Goal: Task Accomplishment & Management: Manage account settings

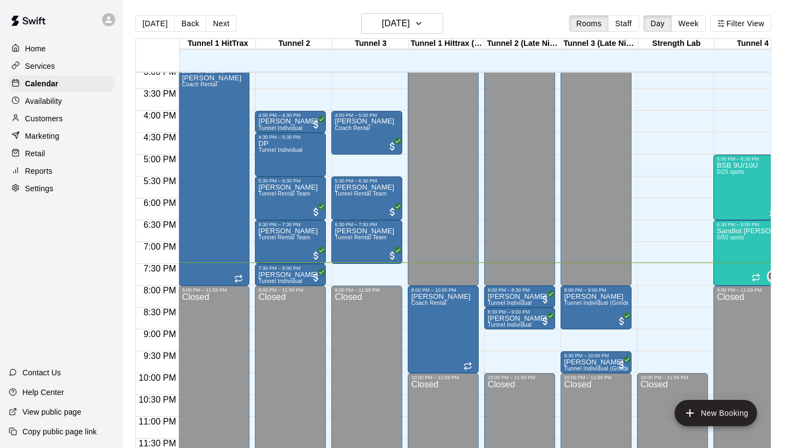
click at [58, 121] on p "Customers" at bounding box center [44, 118] width 38 height 11
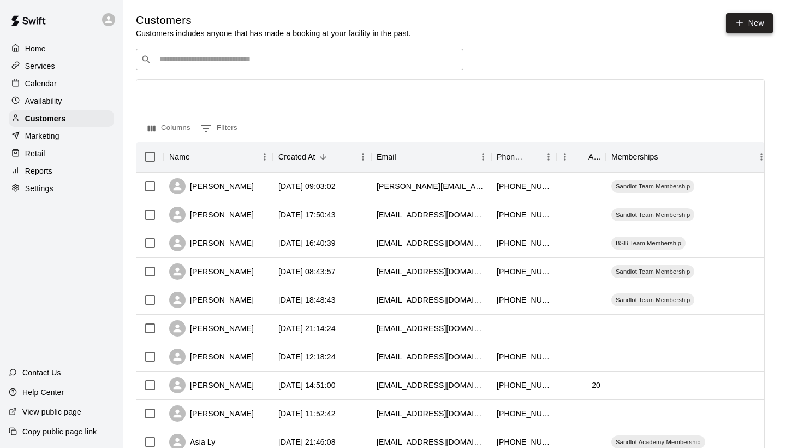
click at [755, 27] on link "New" at bounding box center [749, 23] width 47 height 20
select select "**"
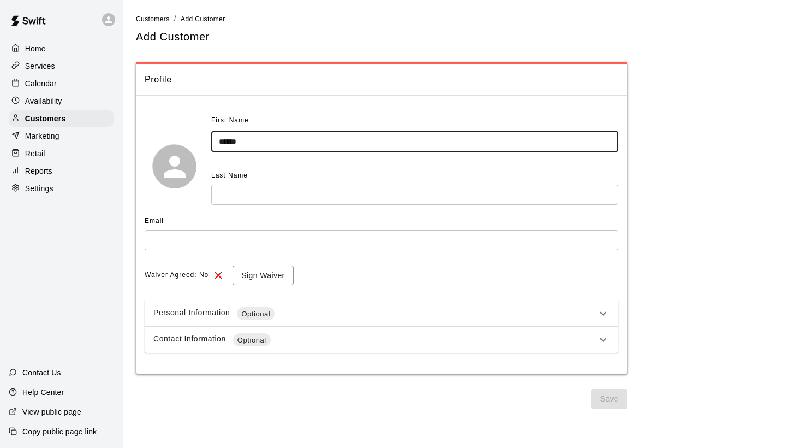
type input "******"
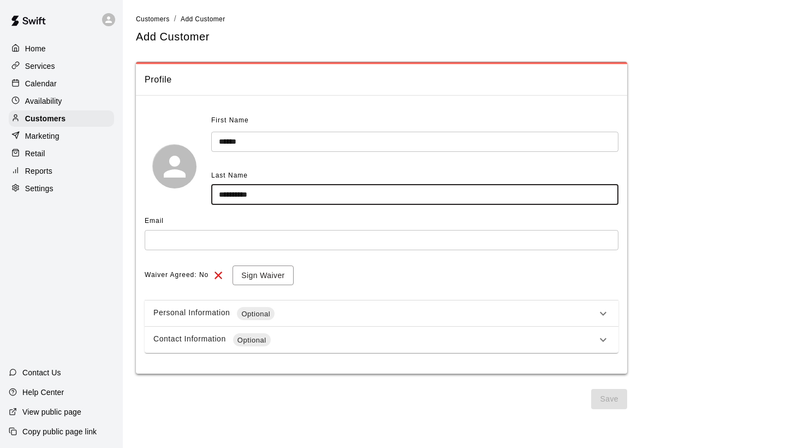
type input "**********"
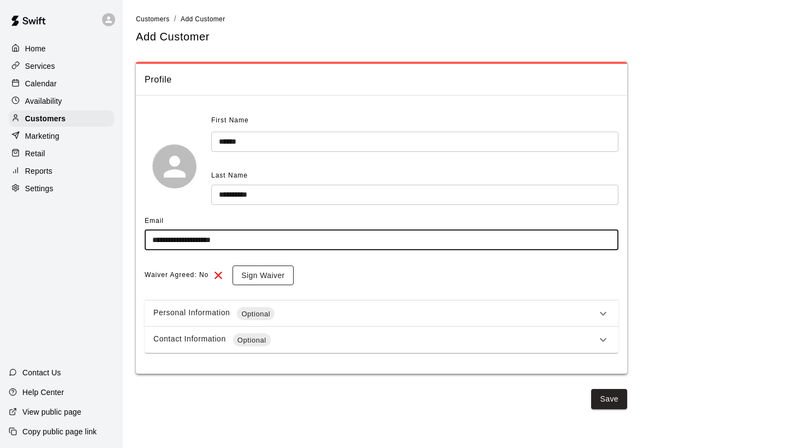
type input "**********"
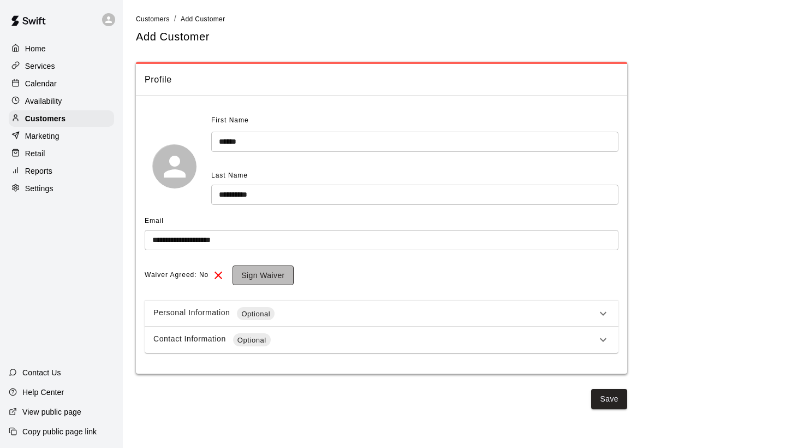
click at [269, 273] on button "Sign Waiver" at bounding box center [263, 275] width 61 height 20
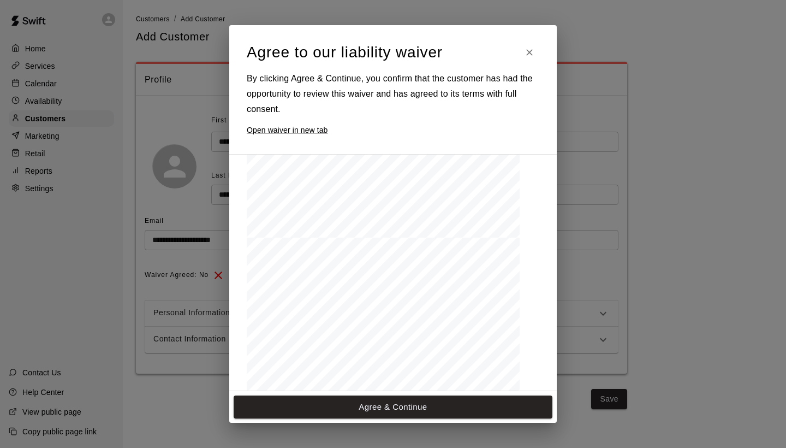
scroll to position [886, 0]
click at [387, 405] on button "Agree & Continue" at bounding box center [393, 406] width 319 height 23
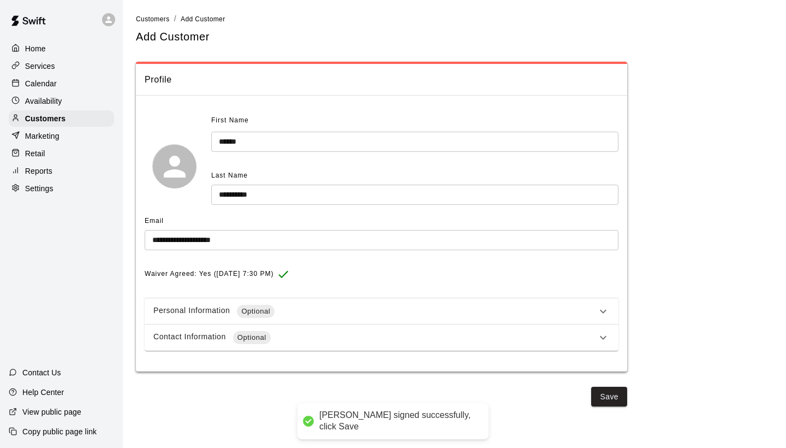
scroll to position [0, 0]
click at [621, 392] on button "Save" at bounding box center [609, 397] width 36 height 20
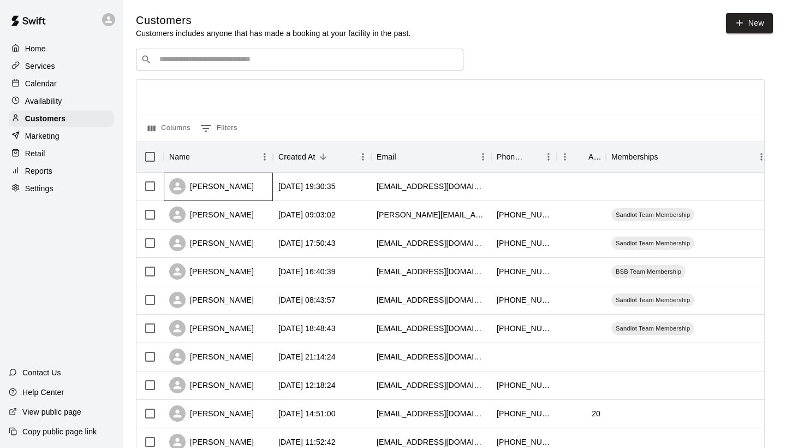
click at [198, 186] on div "[PERSON_NAME]" at bounding box center [211, 186] width 85 height 16
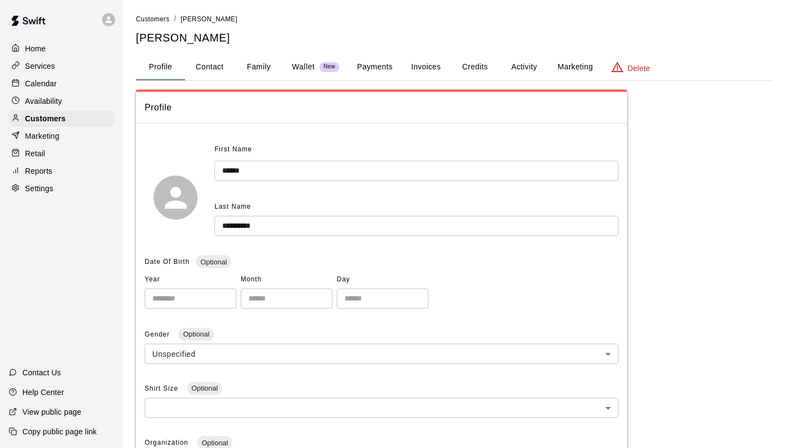
click at [369, 74] on button "Payments" at bounding box center [374, 67] width 53 height 26
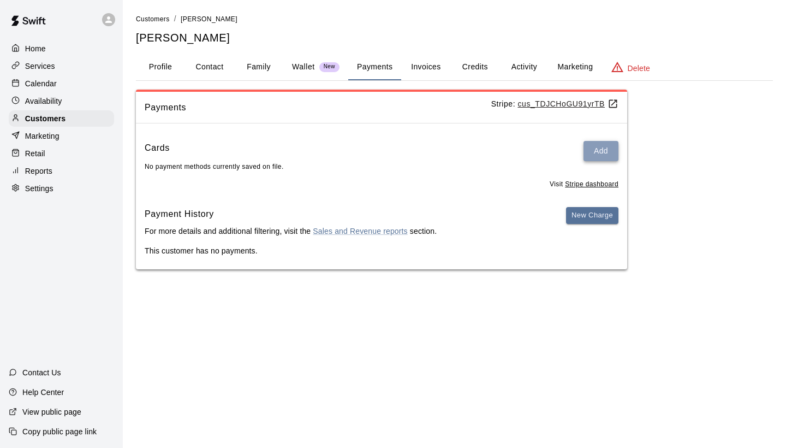
click at [600, 146] on button "Add" at bounding box center [601, 151] width 35 height 20
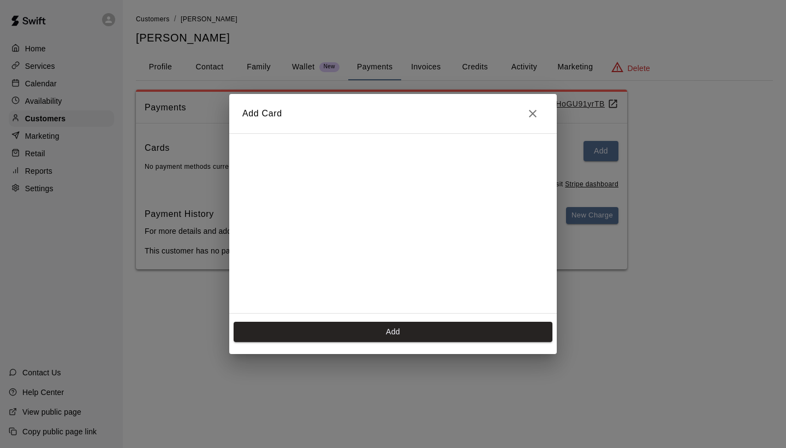
click at [535, 119] on icon "Close" at bounding box center [532, 113] width 13 height 13
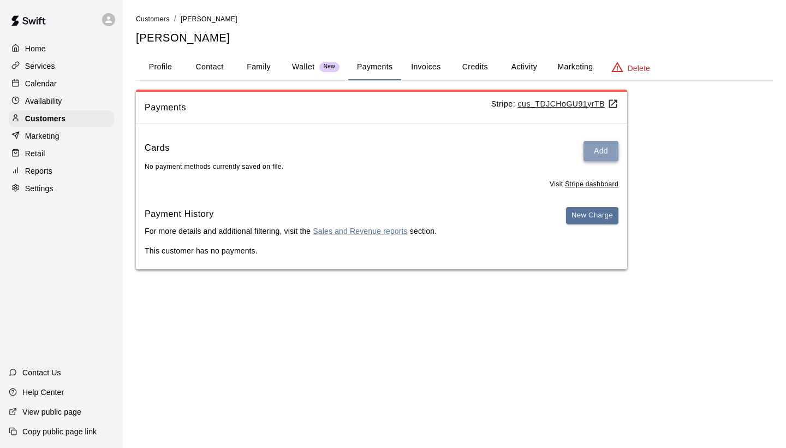
click at [602, 152] on button "Add" at bounding box center [601, 151] width 35 height 20
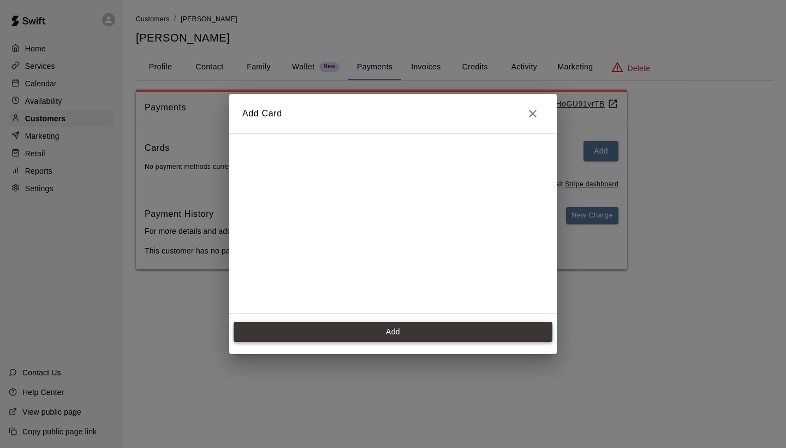
click at [404, 330] on button "Add" at bounding box center [393, 332] width 319 height 20
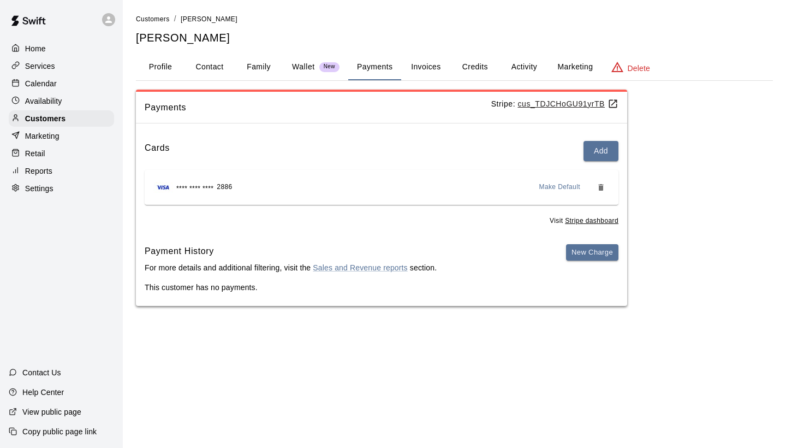
click at [26, 81] on p "Calendar" at bounding box center [41, 83] width 32 height 11
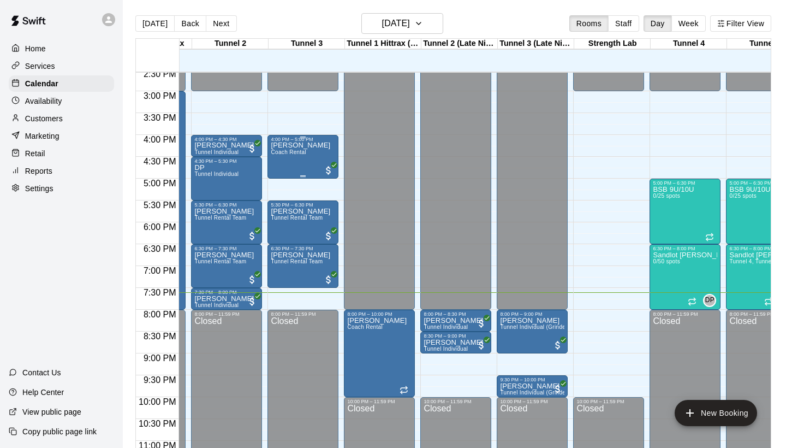
scroll to position [0, 63]
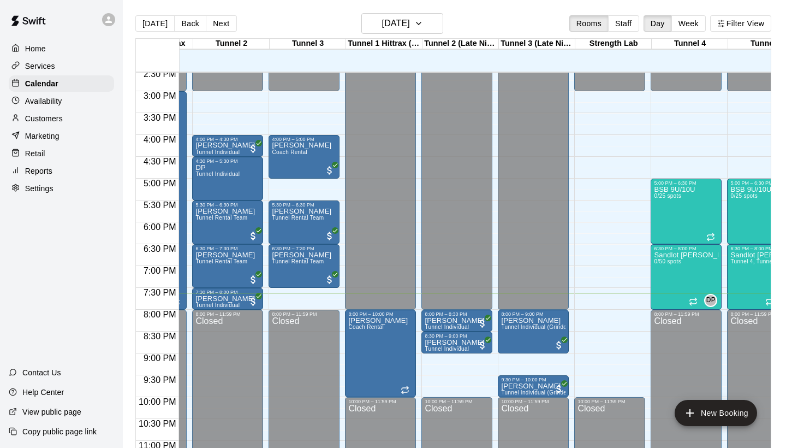
click at [45, 114] on p "Customers" at bounding box center [44, 118] width 38 height 11
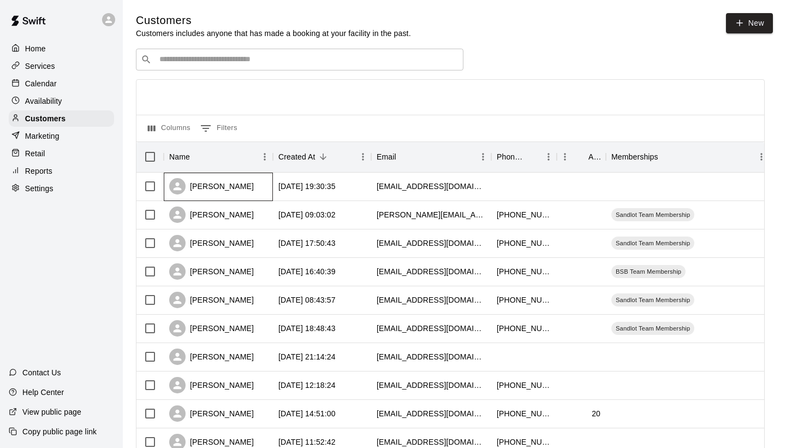
click at [199, 185] on div "[PERSON_NAME]" at bounding box center [211, 186] width 85 height 16
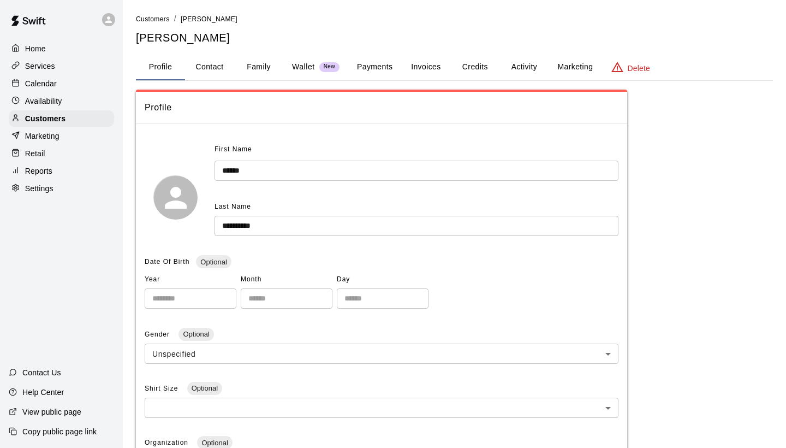
click at [378, 68] on button "Payments" at bounding box center [374, 67] width 53 height 26
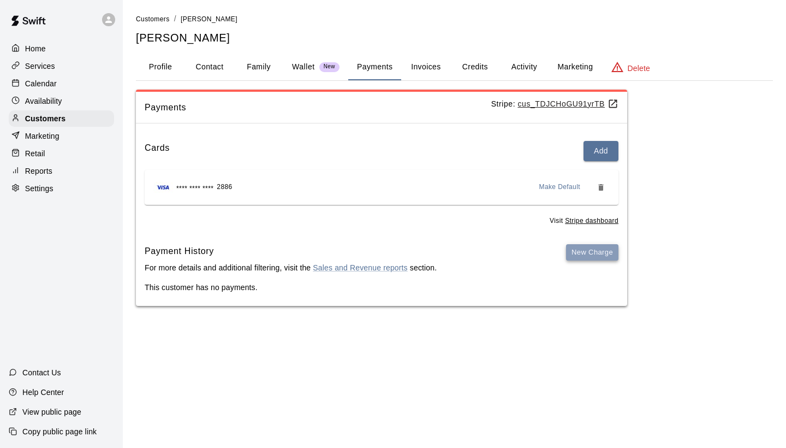
click at [596, 244] on button "New Charge" at bounding box center [592, 252] width 52 height 17
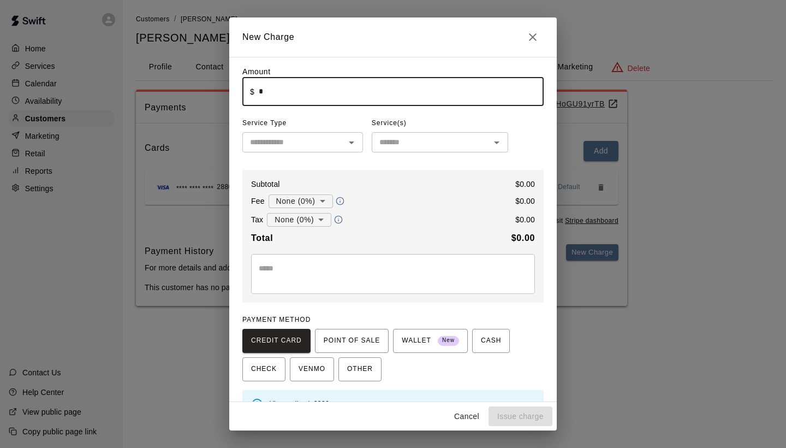
click at [300, 97] on input "*" at bounding box center [401, 91] width 285 height 29
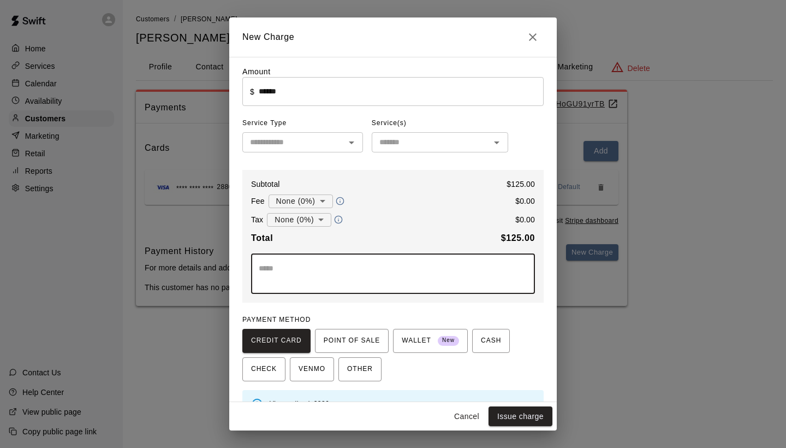
click at [305, 263] on textarea at bounding box center [393, 274] width 269 height 22
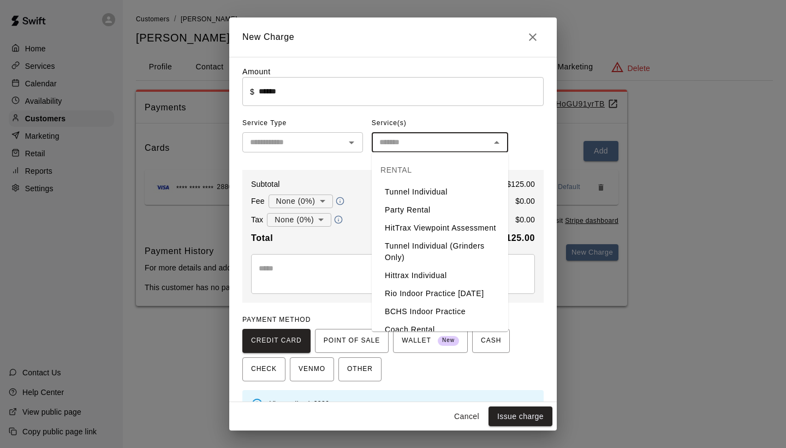
click at [399, 149] on input "text" at bounding box center [431, 142] width 112 height 14
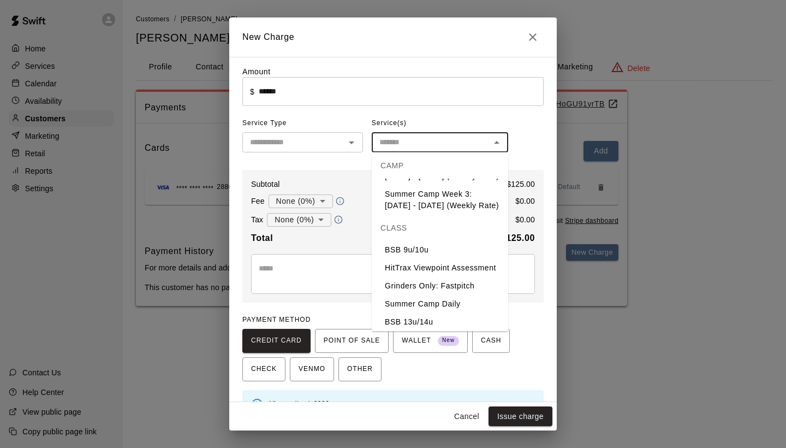
scroll to position [962, 0]
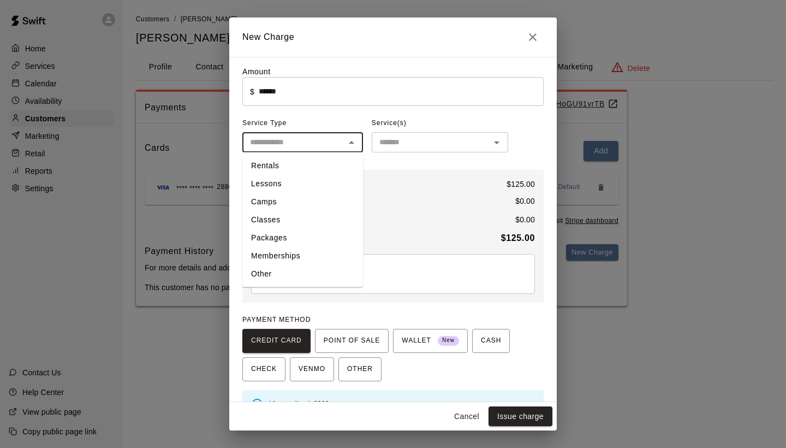
click at [339, 148] on input "text" at bounding box center [294, 142] width 96 height 14
click at [408, 175] on div "Subtotal $ 125.00 Fee None (0%) * ​ $ 0.00 Tax None (0%) * ​ $ 0.00 Total $ 125…" at bounding box center [392, 236] width 301 height 133
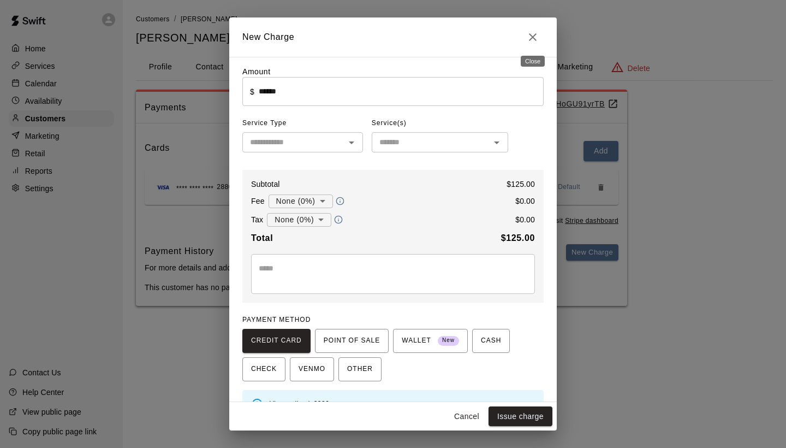
click at [532, 40] on icon "Close" at bounding box center [532, 37] width 13 height 13
type input "*"
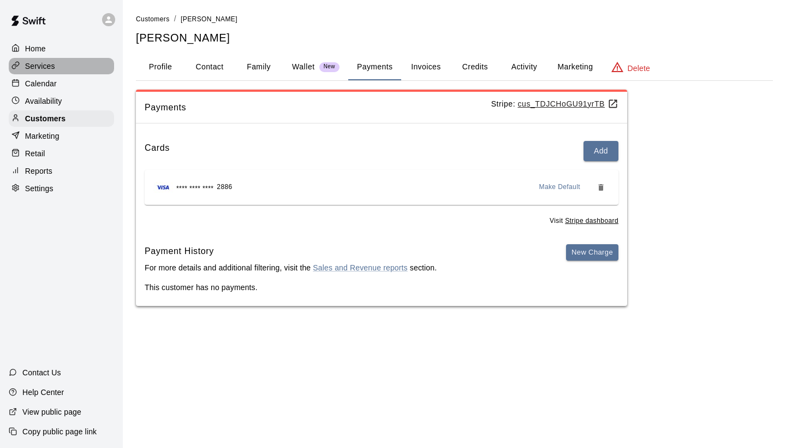
click at [46, 67] on p "Services" at bounding box center [40, 66] width 30 height 11
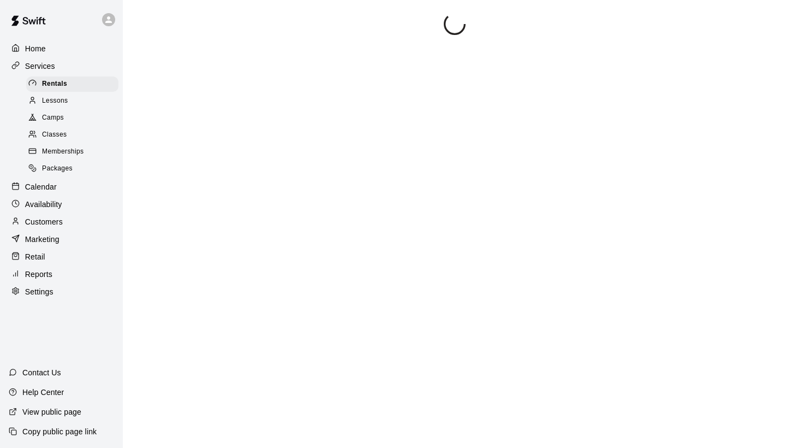
click at [48, 48] on div "Home" at bounding box center [61, 48] width 105 height 16
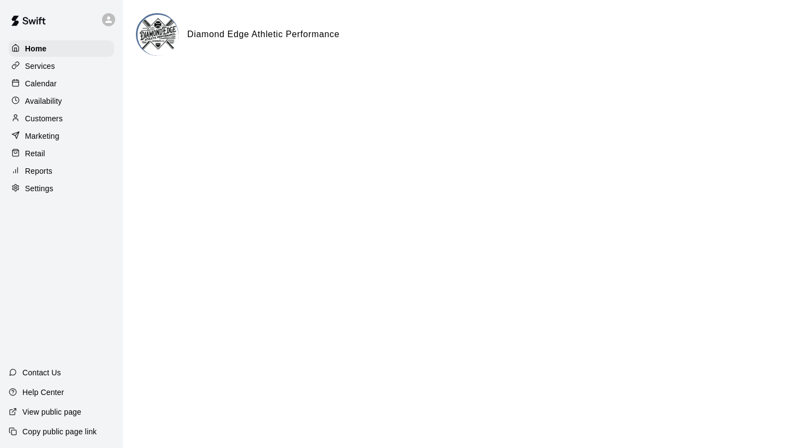
click at [56, 82] on p "Calendar" at bounding box center [41, 83] width 32 height 11
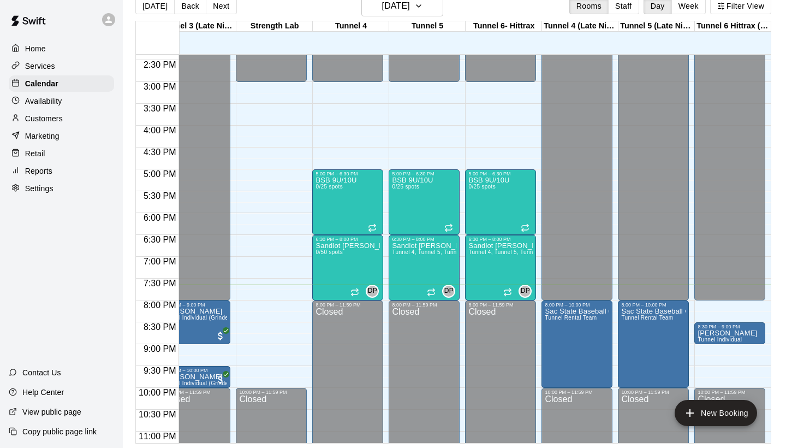
scroll to position [651, 402]
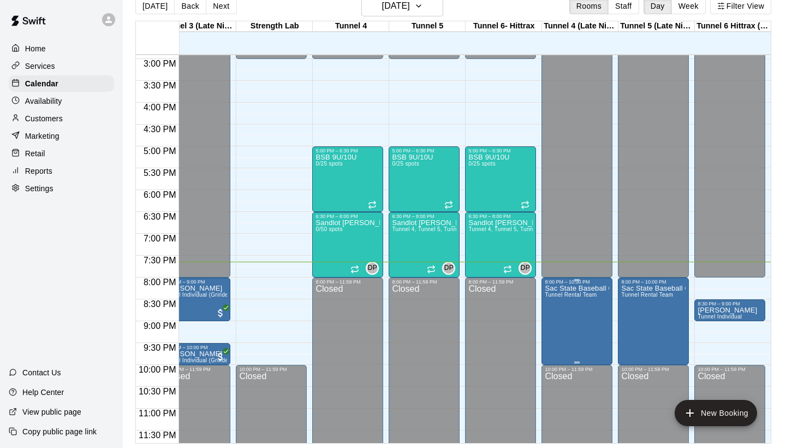
click at [560, 325] on img "edit" at bounding box center [556, 322] width 13 height 13
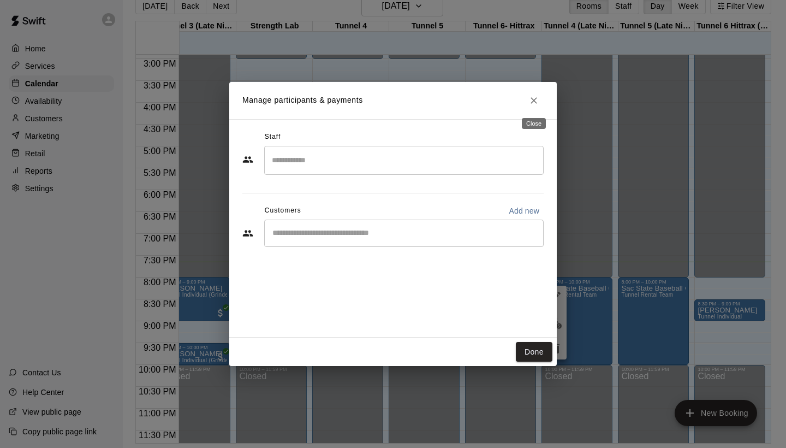
click at [538, 99] on icon "Close" at bounding box center [534, 100] width 11 height 11
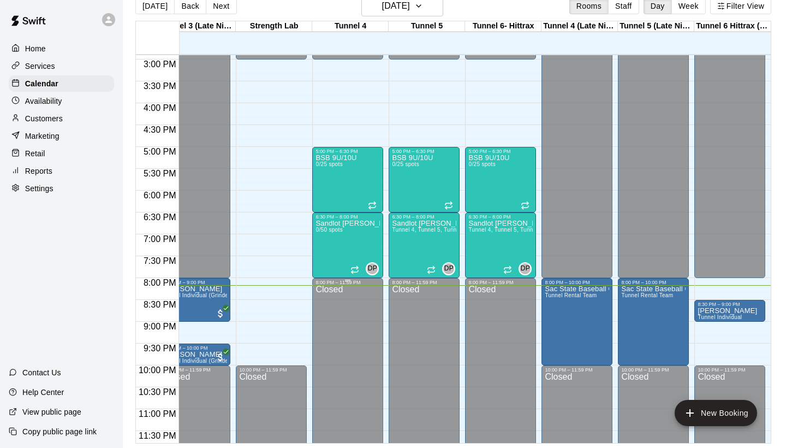
scroll to position [0, 402]
click at [561, 326] on img "edit" at bounding box center [556, 323] width 13 height 13
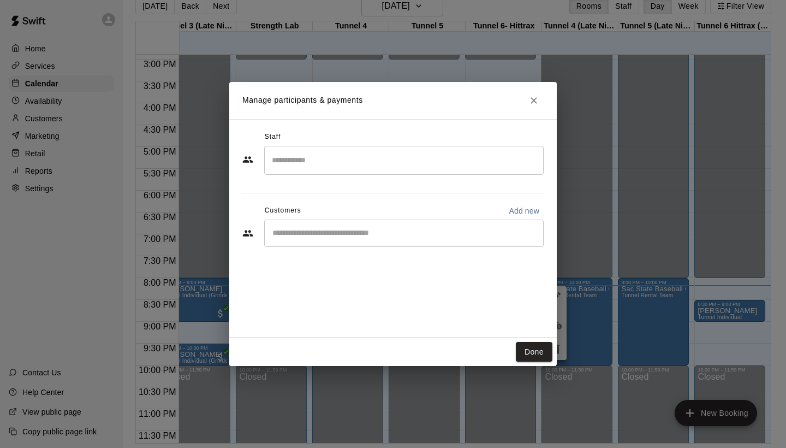
click at [438, 229] on input "Start typing to search customers..." at bounding box center [404, 233] width 270 height 11
click at [520, 218] on button "Add new" at bounding box center [524, 210] width 39 height 17
select select "**"
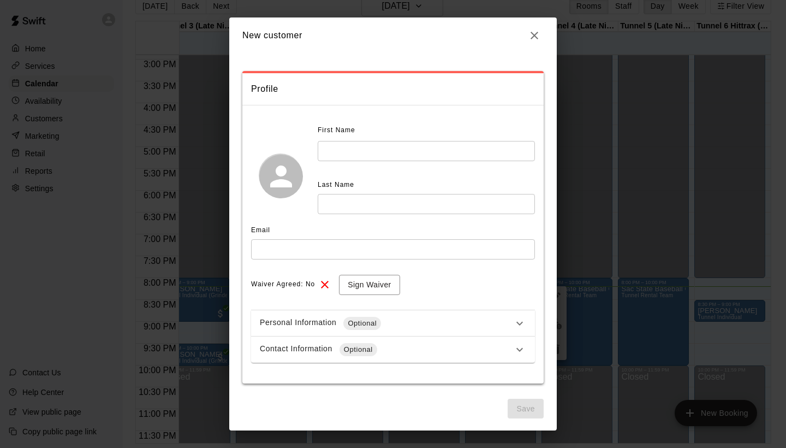
click at [537, 38] on icon "button" at bounding box center [535, 36] width 8 height 8
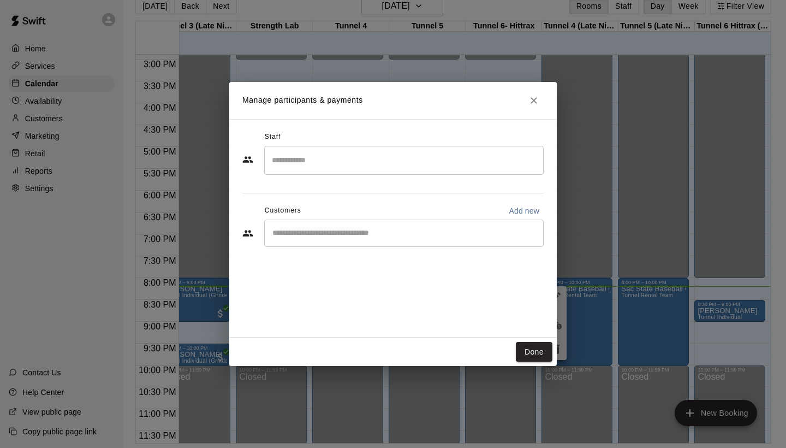
click at [389, 171] on div "​" at bounding box center [404, 160] width 280 height 29
click at [351, 232] on input "Start typing to search customers..." at bounding box center [404, 233] width 270 height 11
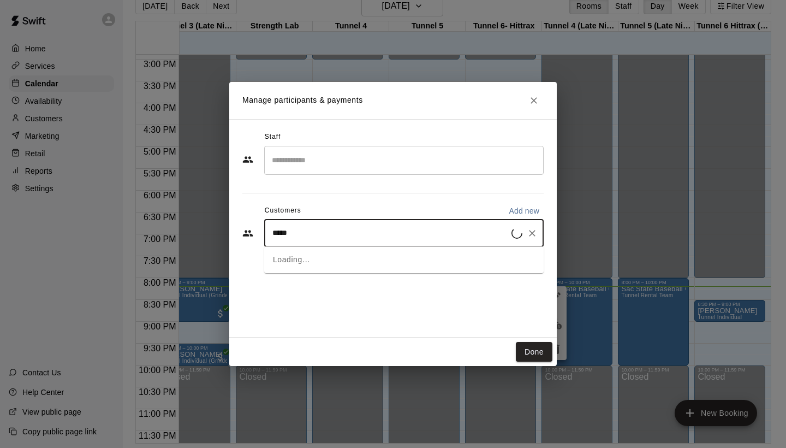
type input "******"
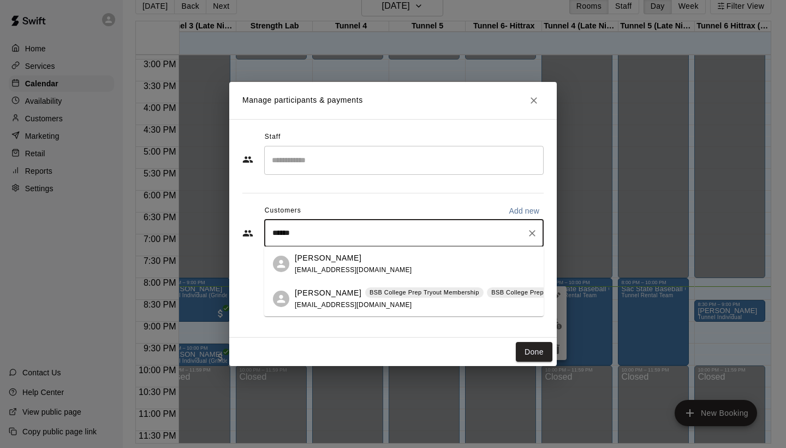
click at [304, 263] on p "[PERSON_NAME]" at bounding box center [328, 257] width 67 height 11
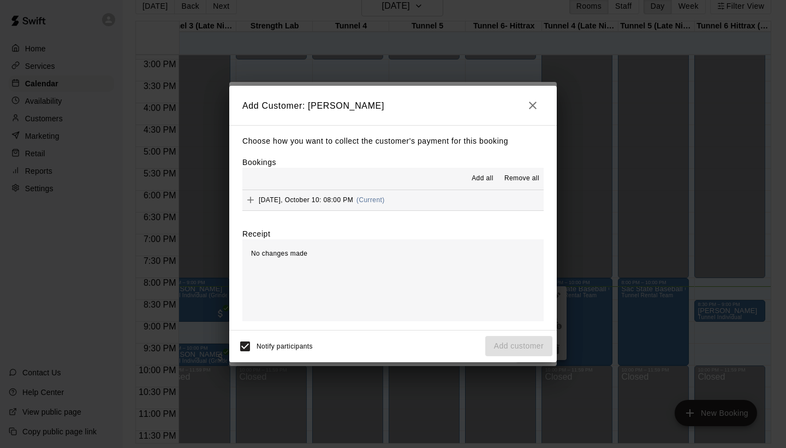
click at [251, 199] on icon "Add" at bounding box center [250, 200] width 7 height 7
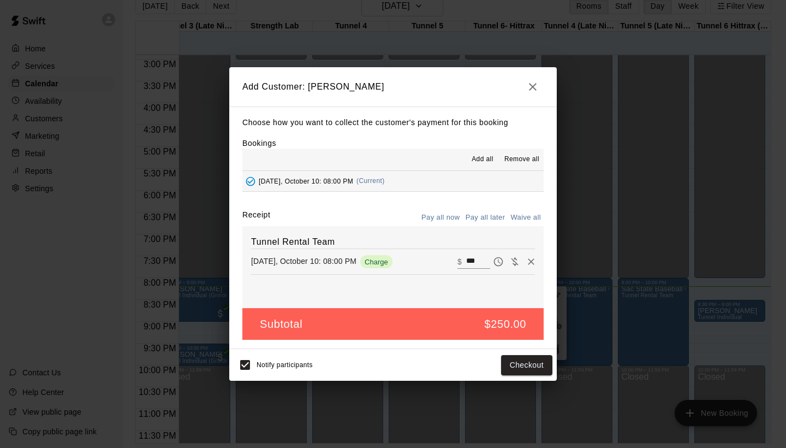
click at [468, 262] on input "***" at bounding box center [478, 261] width 24 height 14
click at [471, 261] on input "***" at bounding box center [478, 261] width 24 height 14
click at [475, 259] on input "***" at bounding box center [478, 261] width 24 height 14
click at [483, 262] on input "***" at bounding box center [478, 261] width 24 height 14
type input "***"
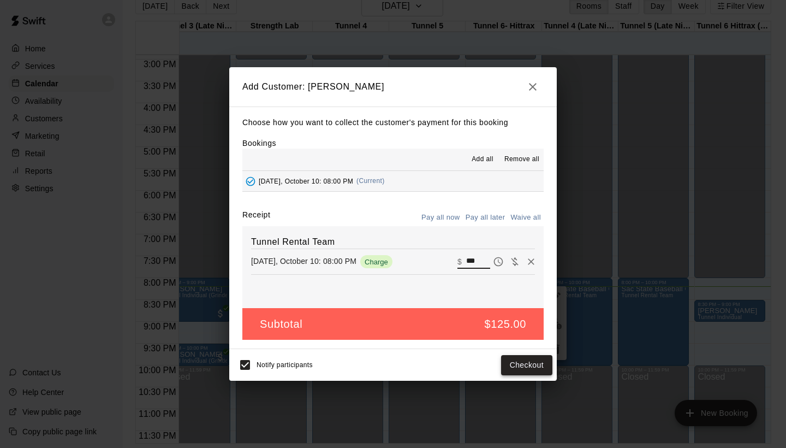
click at [530, 368] on button "Checkout" at bounding box center [526, 365] width 51 height 20
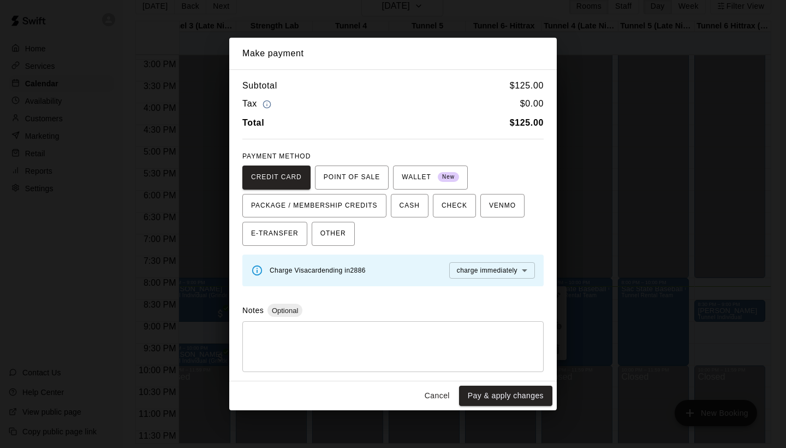
click at [521, 361] on div "* ​" at bounding box center [392, 346] width 301 height 51
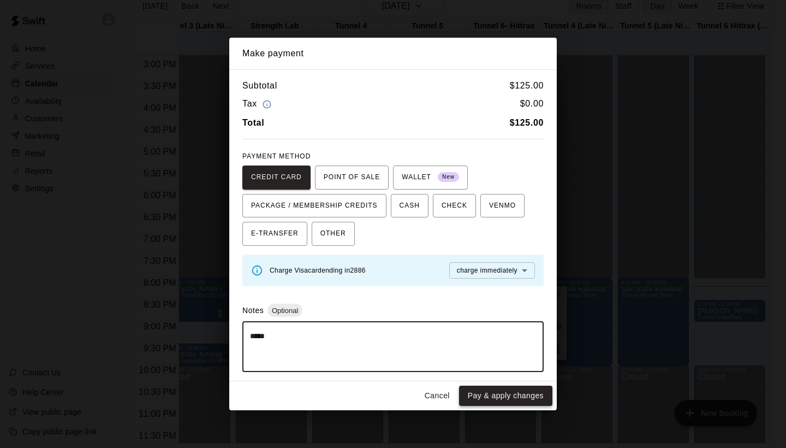
type textarea "*****"
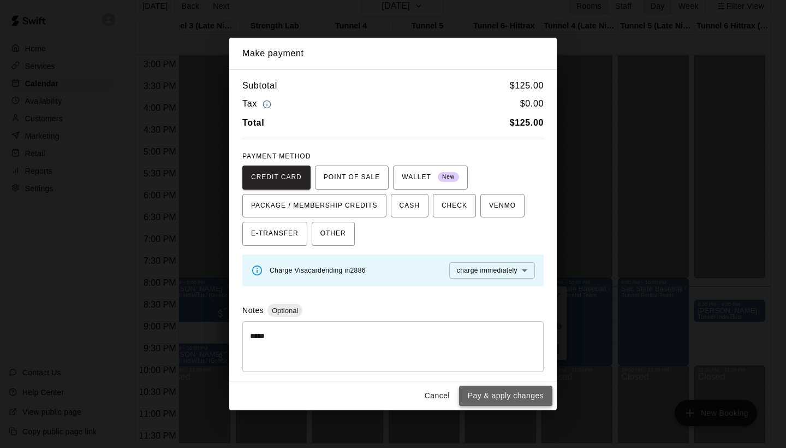
click at [511, 391] on button "Pay & apply changes" at bounding box center [505, 396] width 93 height 20
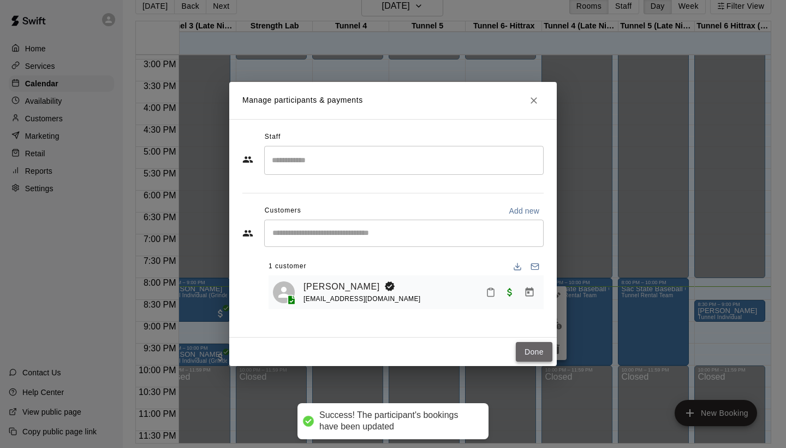
click at [523, 356] on button "Done" at bounding box center [534, 352] width 37 height 20
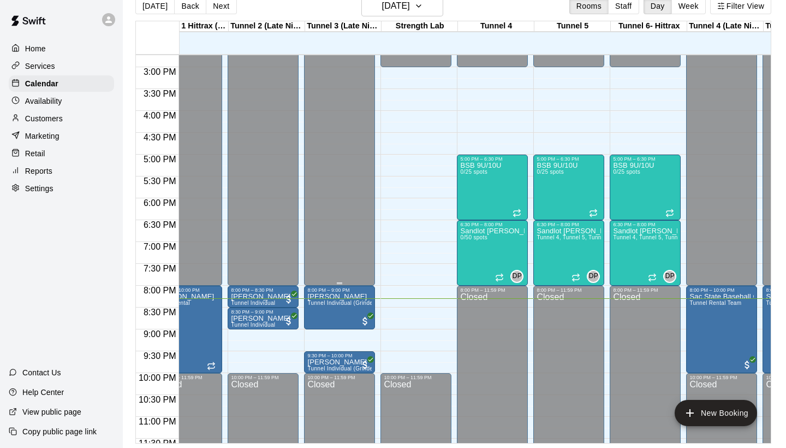
scroll to position [643, 257]
click at [312, 328] on button "edit" at bounding box center [319, 331] width 22 height 21
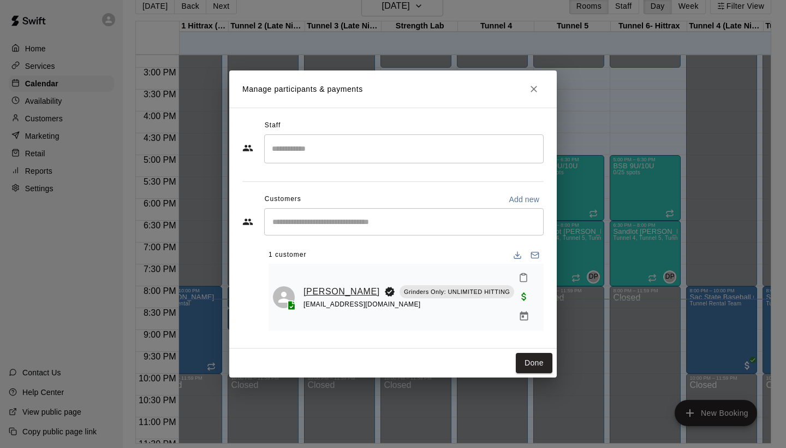
click at [311, 289] on link "[PERSON_NAME]" at bounding box center [342, 292] width 76 height 14
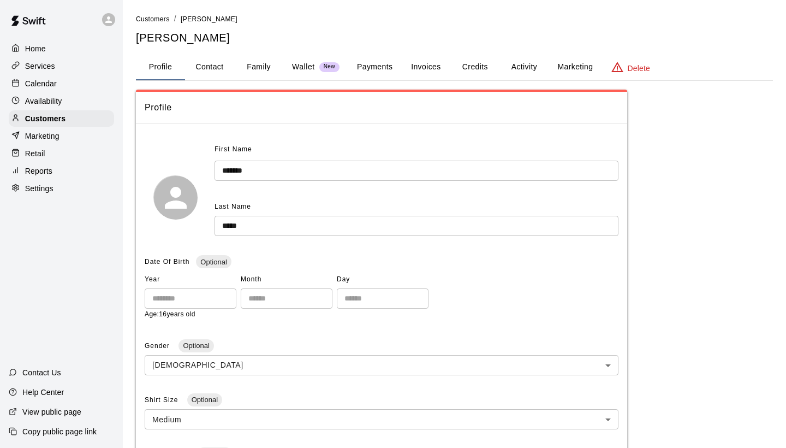
click at [228, 60] on button "Contact" at bounding box center [209, 67] width 49 height 26
select select "**"
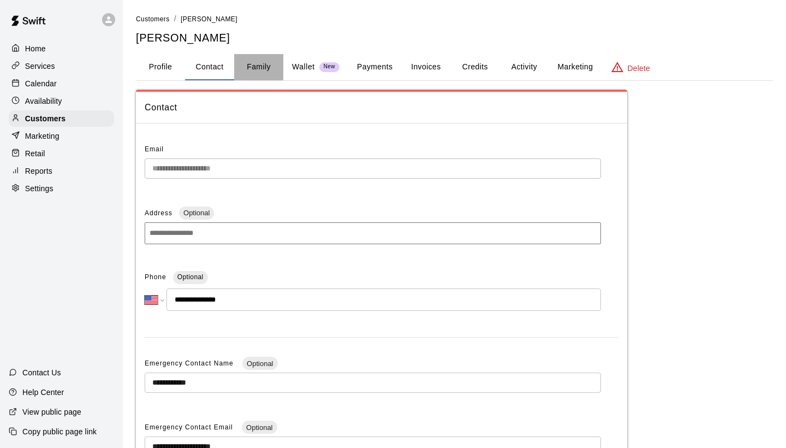
click at [246, 64] on button "Family" at bounding box center [258, 67] width 49 height 26
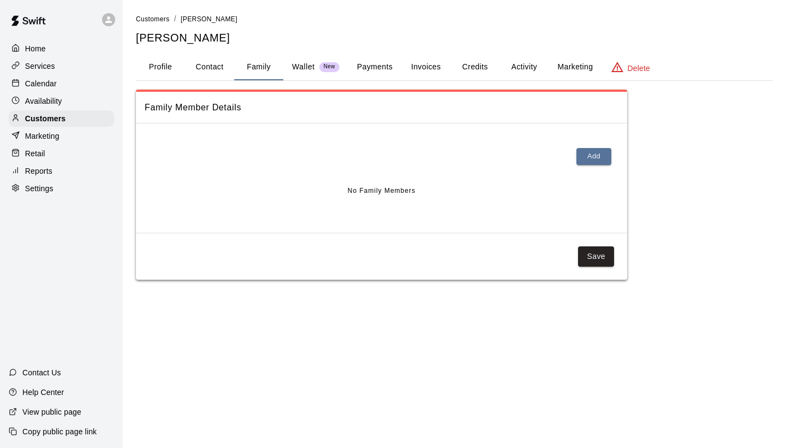
click at [283, 68] on button "Wallet New" at bounding box center [315, 67] width 65 height 26
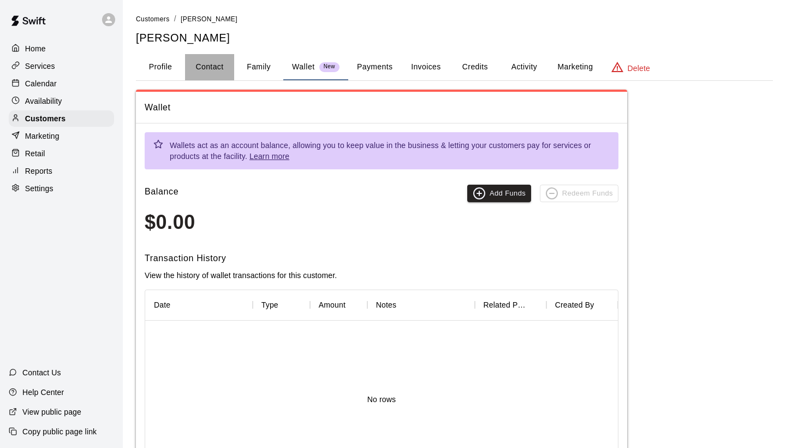
click at [209, 71] on button "Contact" at bounding box center [209, 67] width 49 height 26
select select "**"
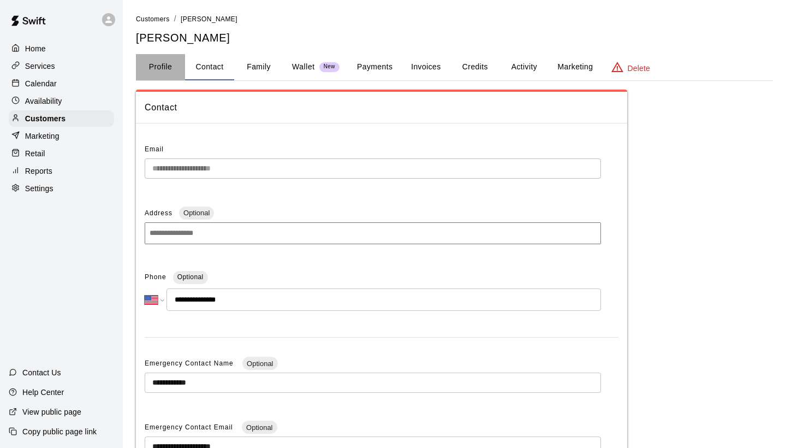
click at [158, 70] on button "Profile" at bounding box center [160, 67] width 49 height 26
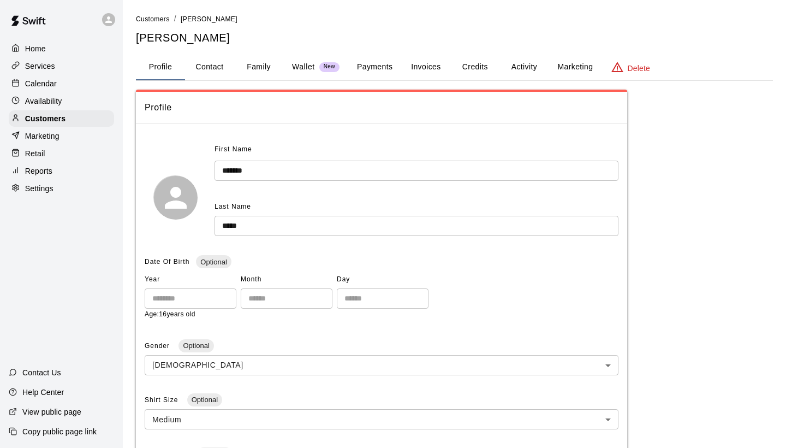
click at [256, 73] on button "Family" at bounding box center [258, 67] width 49 height 26
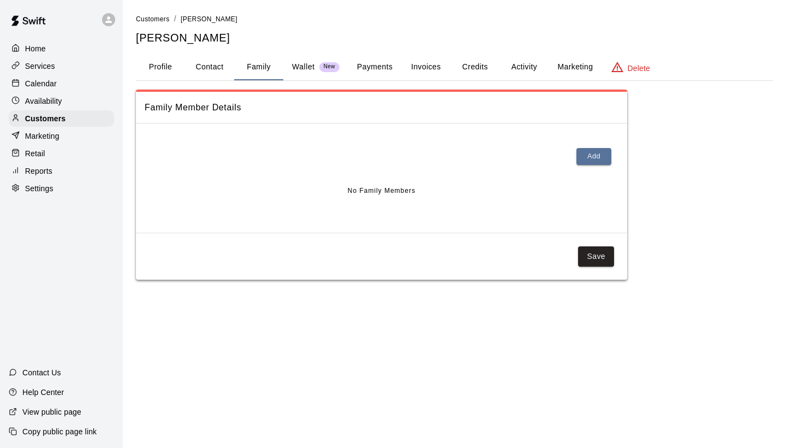
click at [57, 55] on div "Home" at bounding box center [61, 48] width 105 height 16
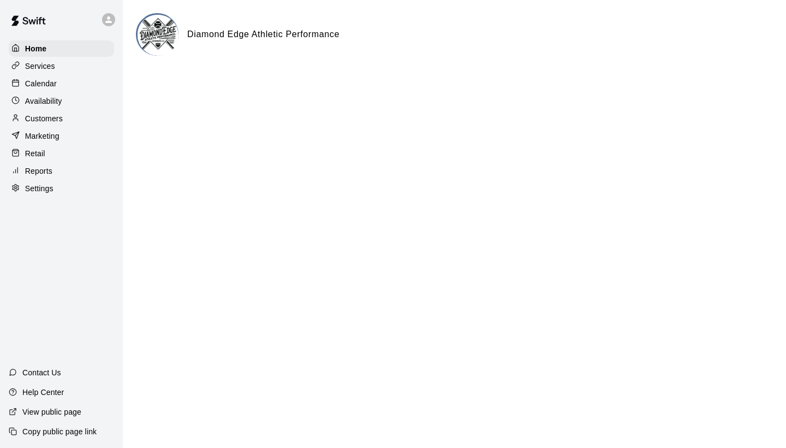
click at [57, 72] on div "Services" at bounding box center [61, 66] width 105 height 16
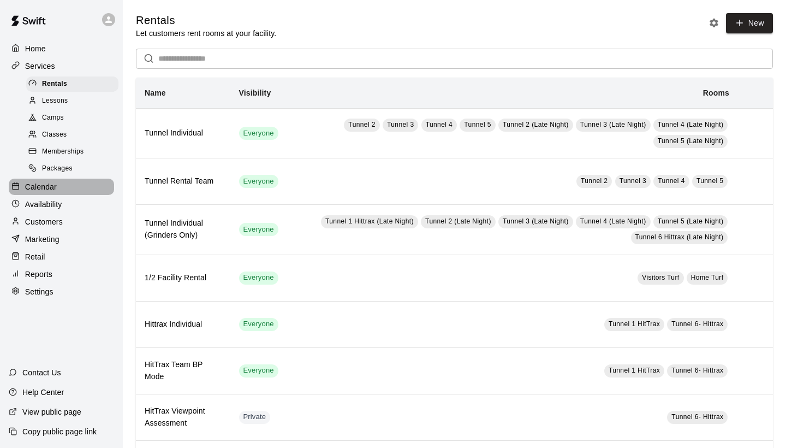
click at [42, 184] on p "Calendar" at bounding box center [41, 186] width 32 height 11
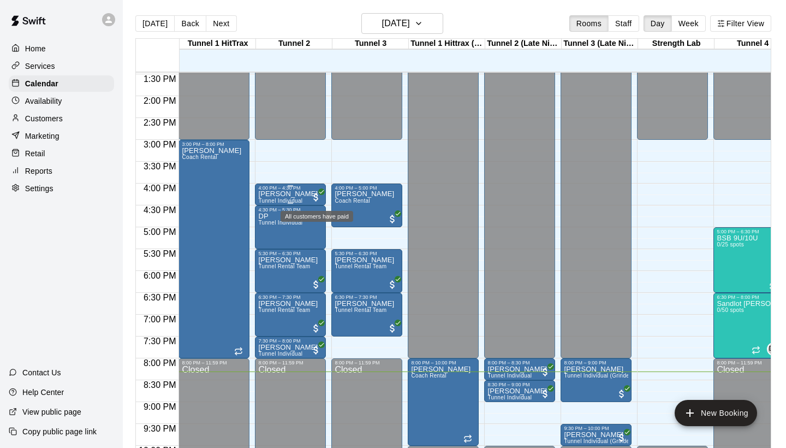
scroll to position [589, 0]
